Goal: Find specific page/section: Find specific page/section

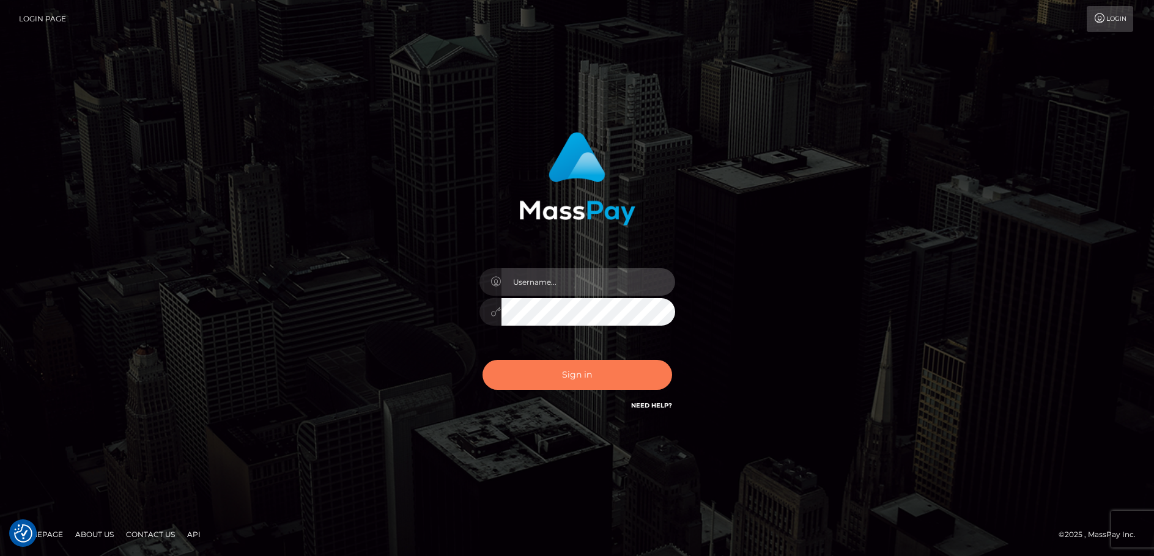
type input "felip.great"
click at [597, 370] on button "Sign in" at bounding box center [577, 375] width 190 height 30
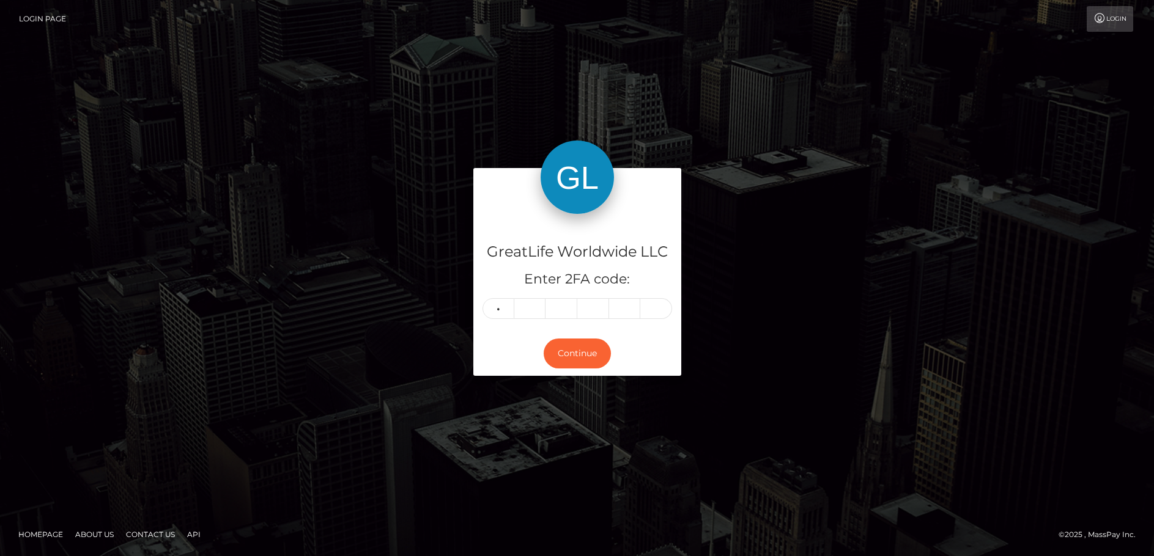
type input "2"
type input "8"
type input "9"
type input "2"
type input "6"
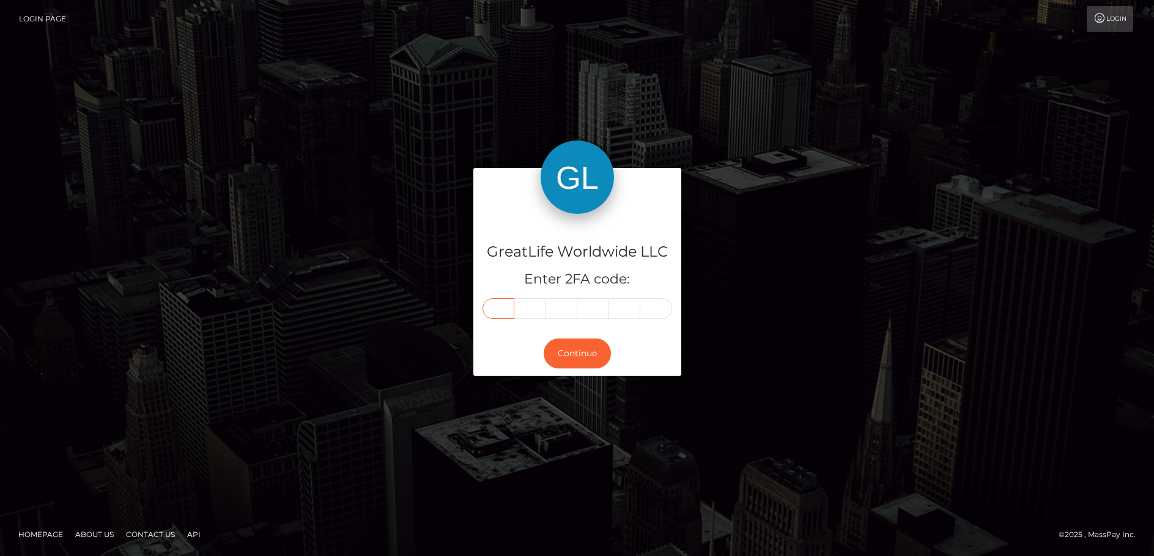
type input "2"
type input "8"
type input "9"
type input "2"
type input "6"
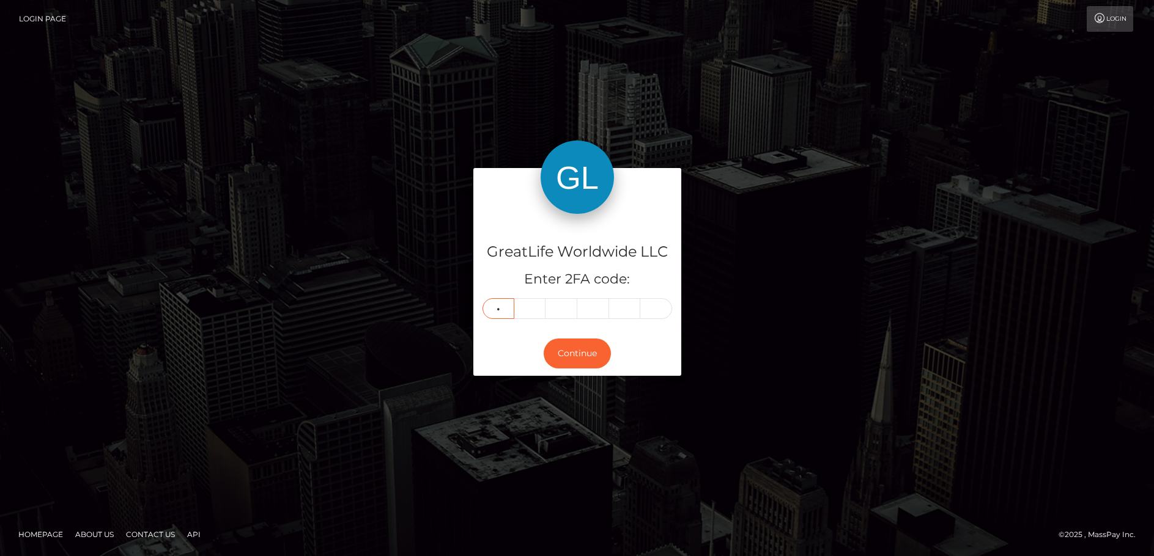
type input "0"
type input "1"
type input "8"
type input "6"
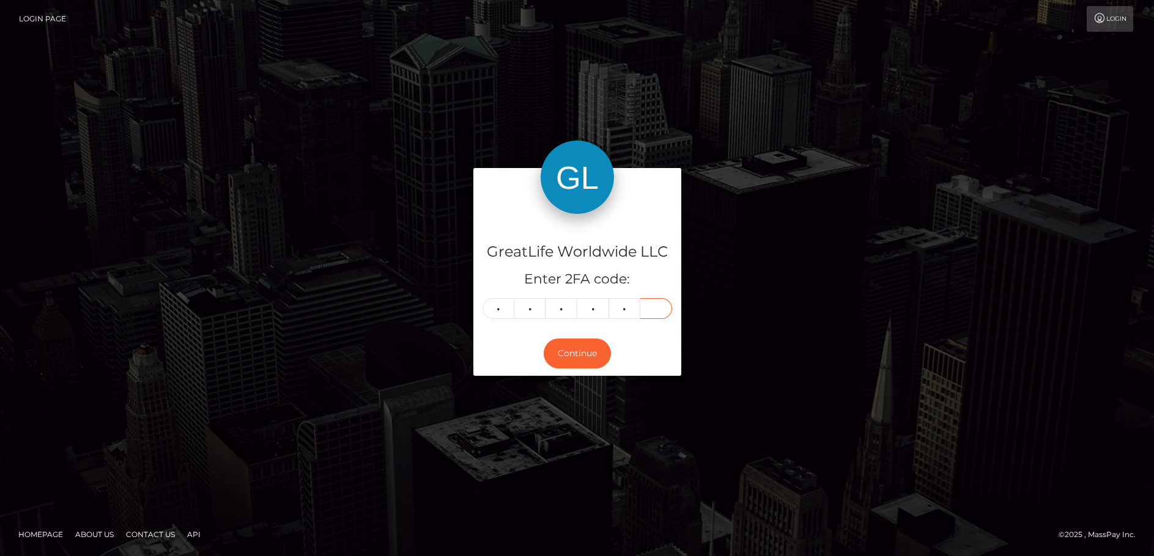
type input "5"
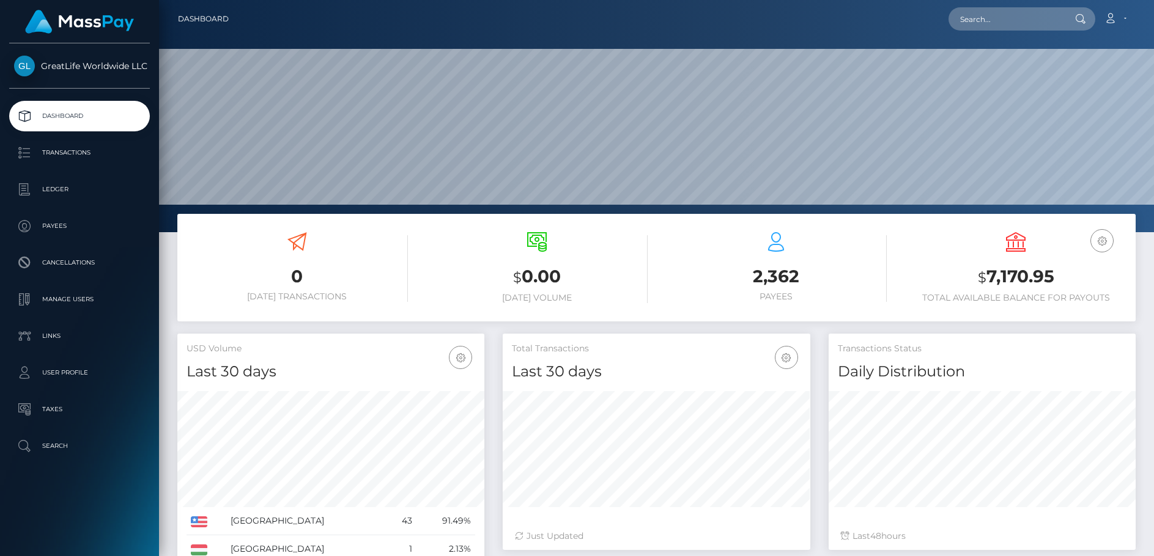
scroll to position [217, 308]
click at [1017, 22] on input "text" at bounding box center [1005, 18] width 115 height 23
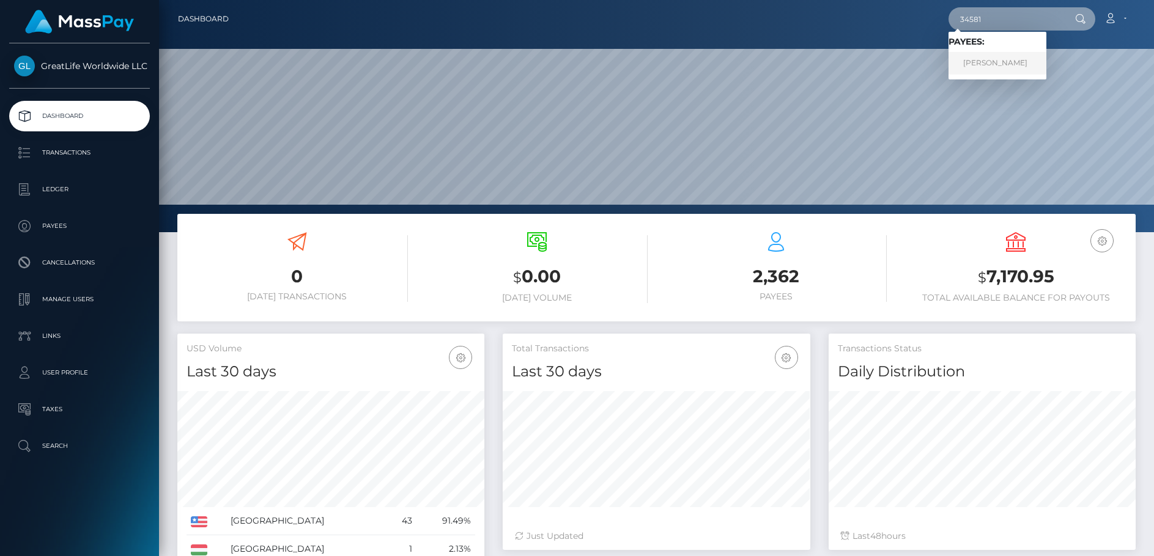
type input "34581"
click at [978, 65] on link "Arthur Mongo" at bounding box center [997, 63] width 98 height 23
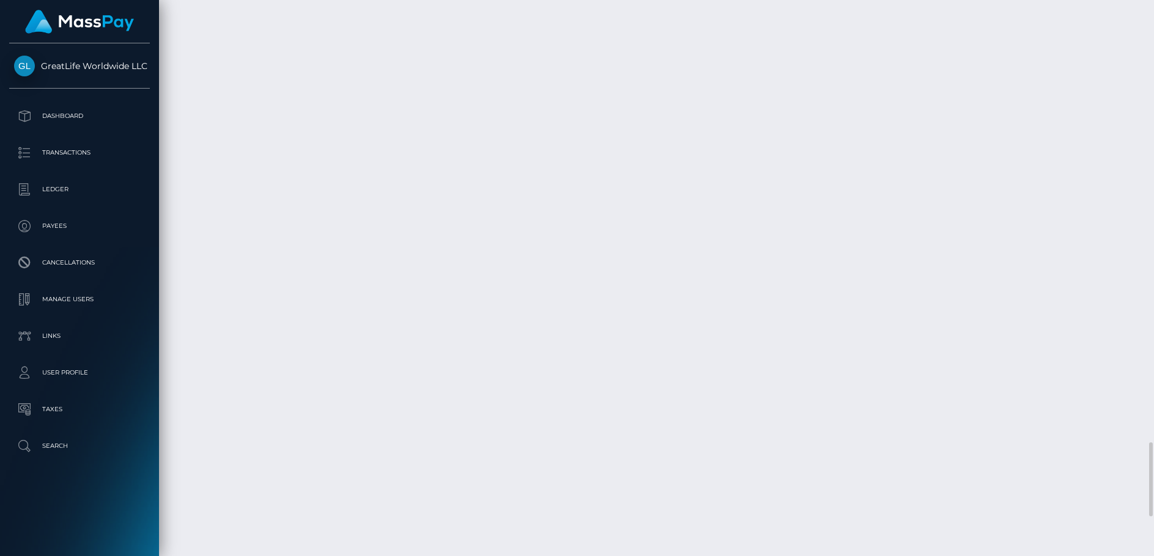
scroll to position [3363, 0]
